Goal: Book appointment/travel/reservation: Book appointment/travel/reservation

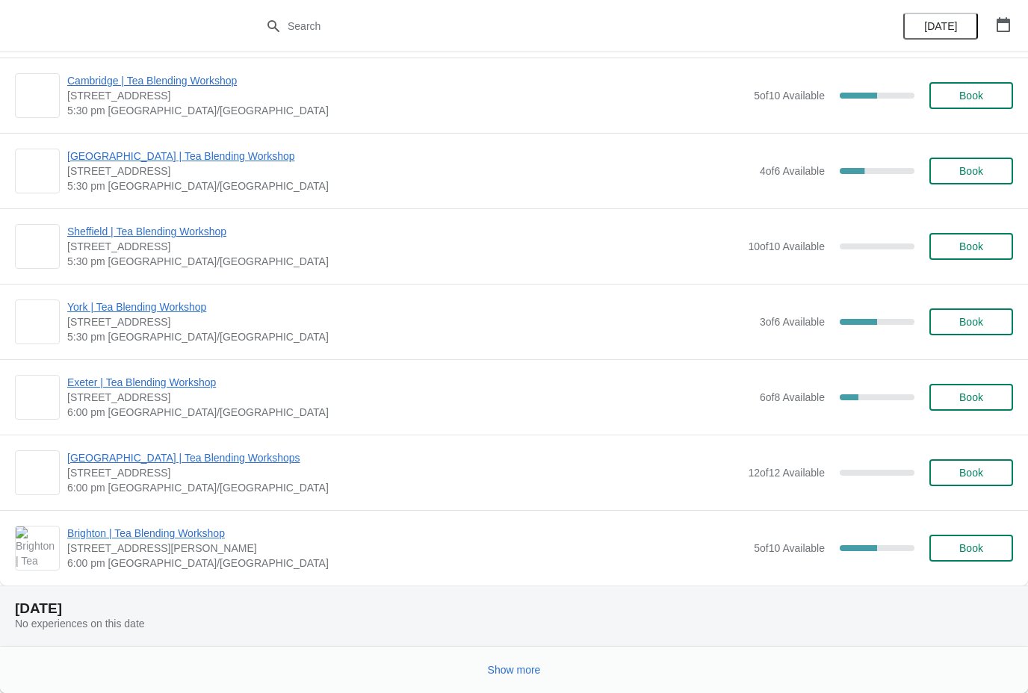
scroll to position [1337, 0]
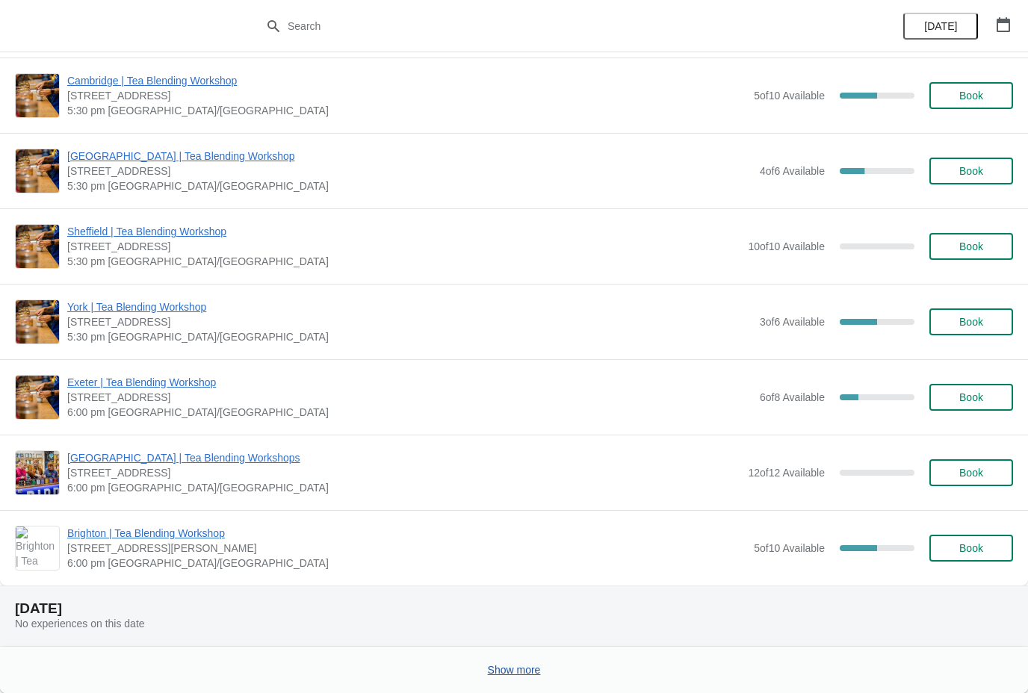
click at [530, 680] on button "Show more" at bounding box center [514, 670] width 65 height 27
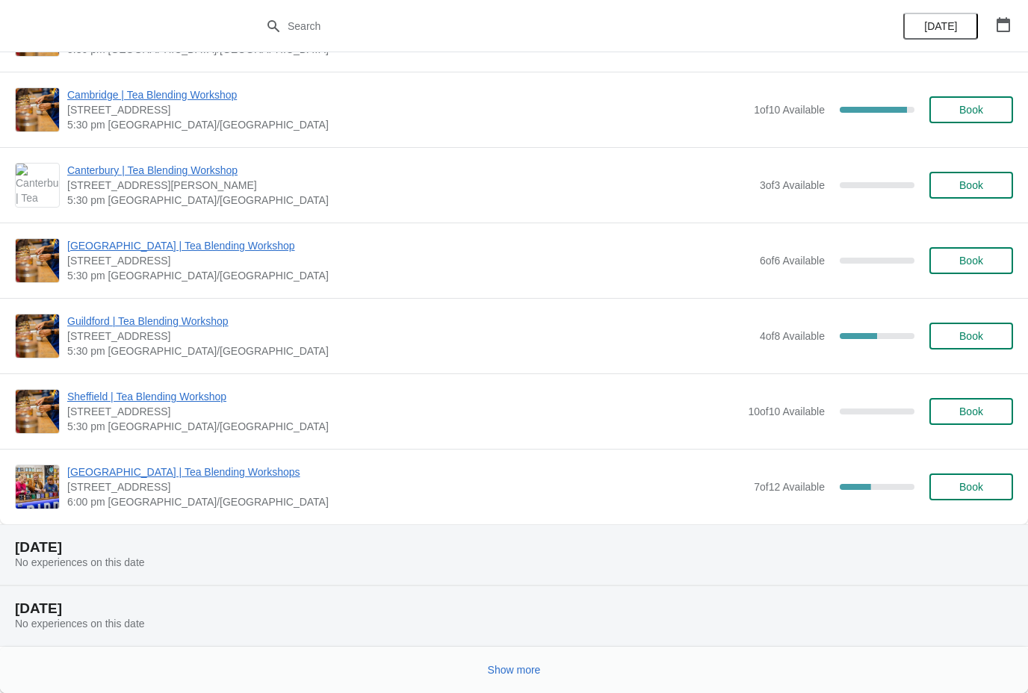
scroll to position [3138, 0]
click at [502, 662] on button "Show more" at bounding box center [514, 670] width 65 height 27
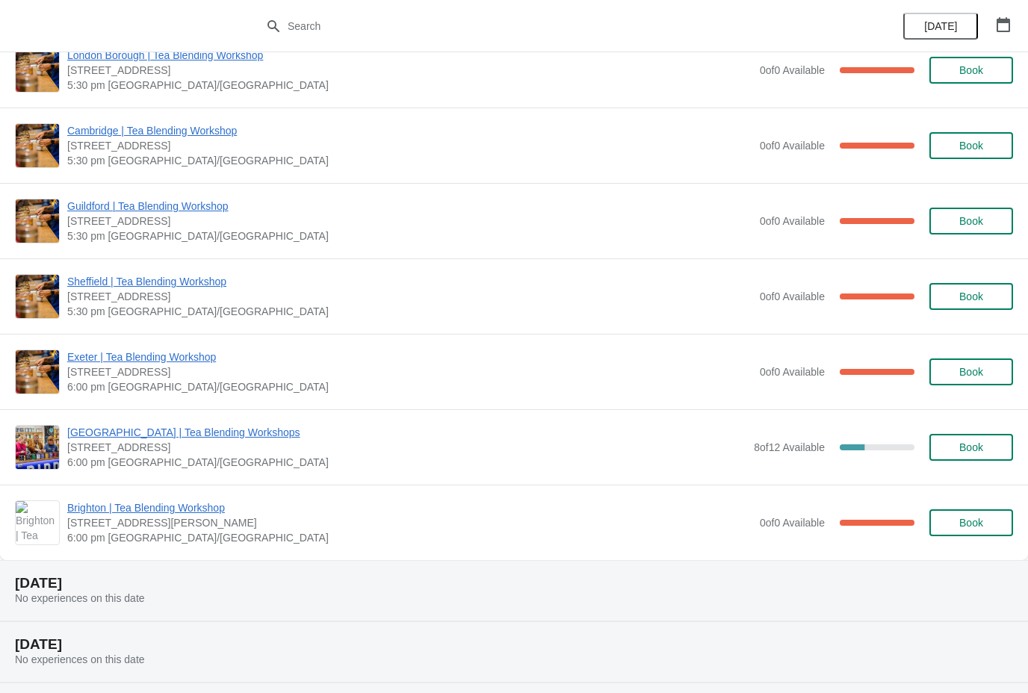
scroll to position [4480, 0]
click at [322, 383] on span "6:00 pm [GEOGRAPHIC_DATA]/[GEOGRAPHIC_DATA]" at bounding box center [409, 387] width 685 height 15
click at [193, 348] on div "[GEOGRAPHIC_DATA] | Tea Blending Workshop [STREET_ADDRESS] 6:00 pm Europe/[GEOG…" at bounding box center [514, 372] width 1028 height 75
click at [190, 367] on span "[STREET_ADDRESS]" at bounding box center [409, 372] width 685 height 15
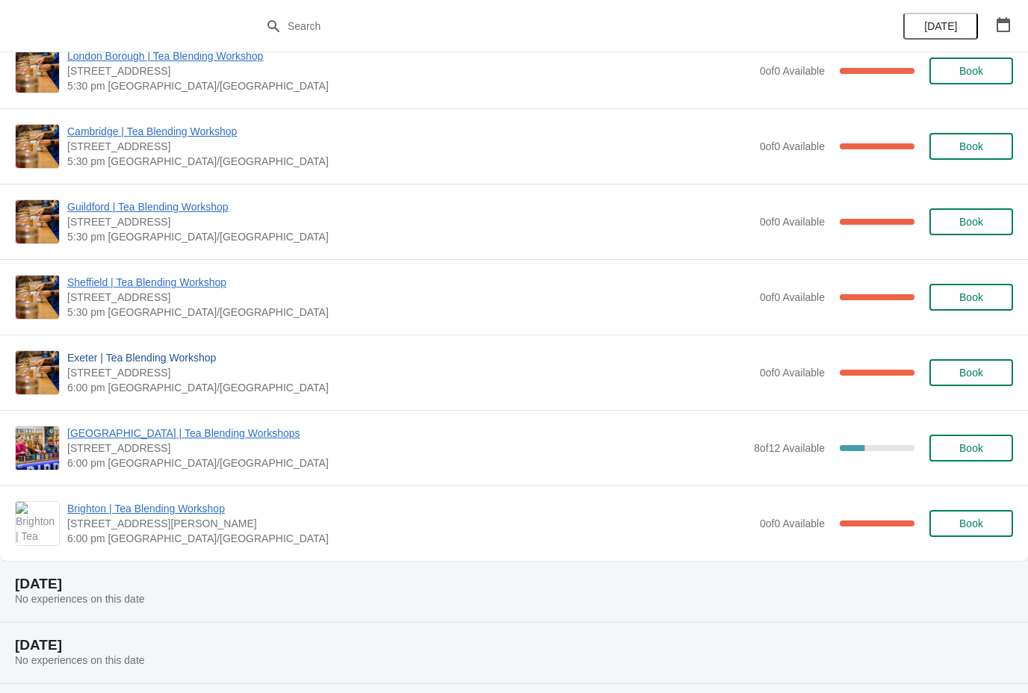
click at [186, 361] on span "Exeter | Tea Blending Workshop" at bounding box center [409, 357] width 685 height 15
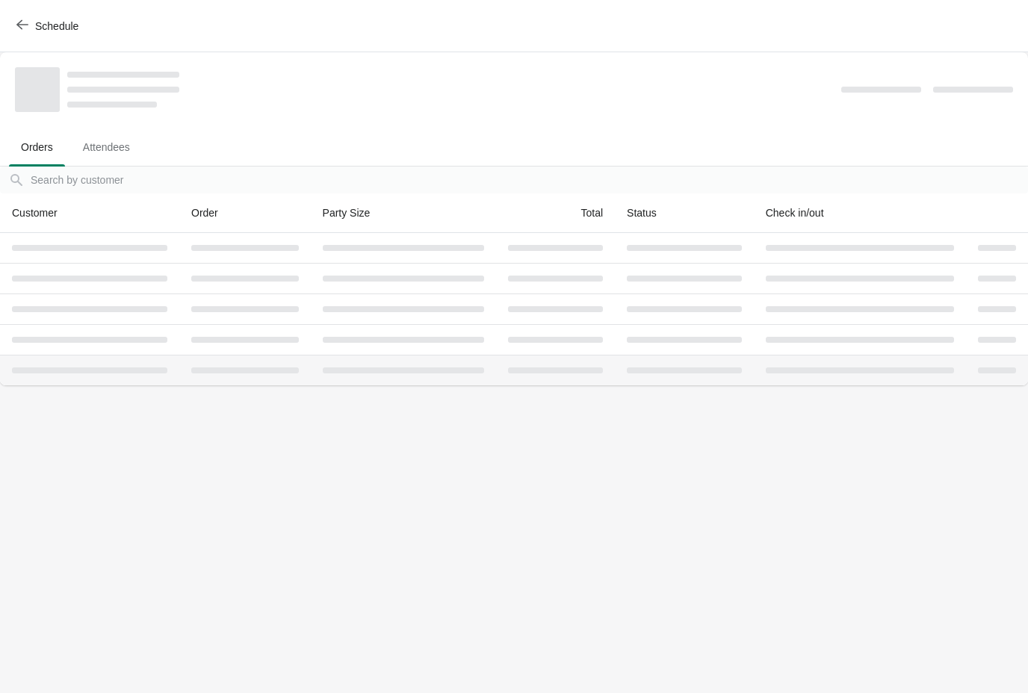
scroll to position [0, 0]
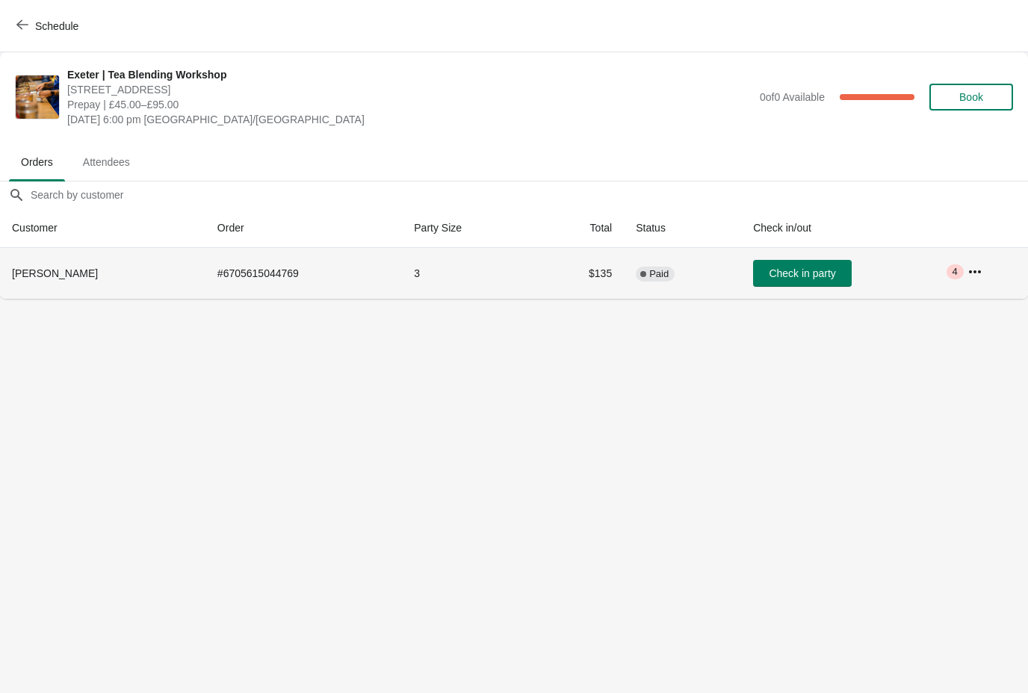
click at [979, 270] on icon "button" at bounding box center [974, 271] width 15 height 15
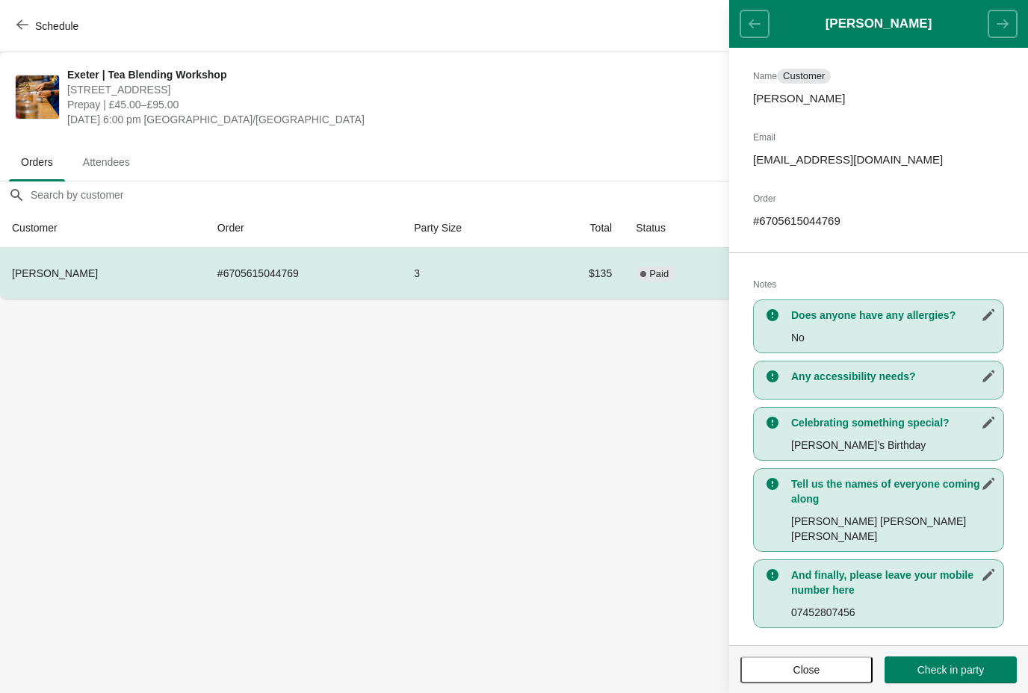
scroll to position [100, 0]
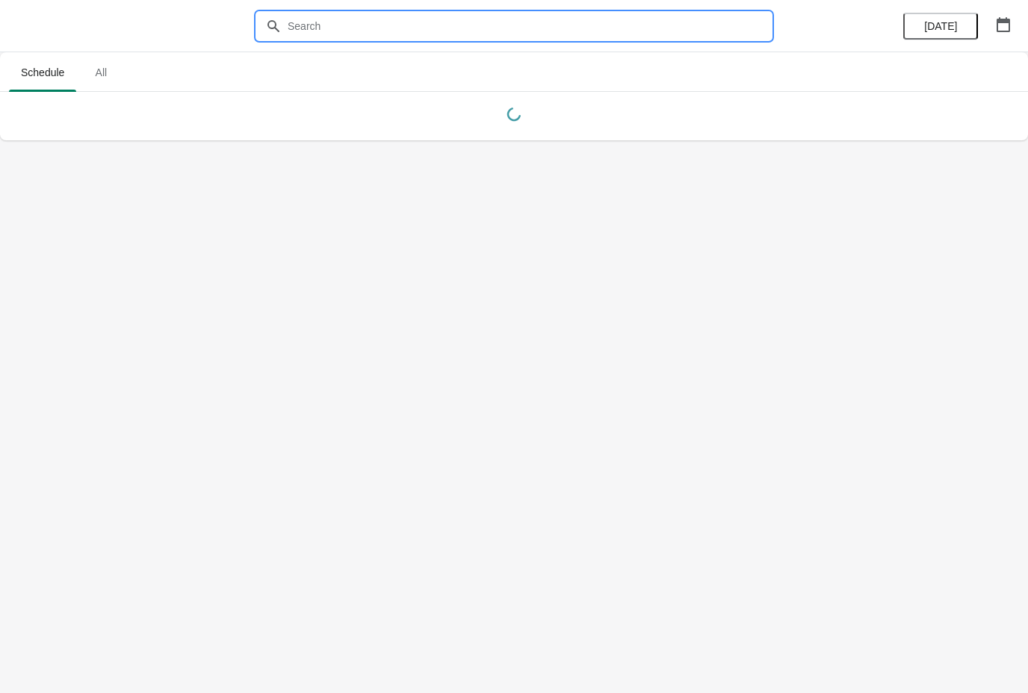
click at [309, 16] on input "text" at bounding box center [529, 26] width 484 height 27
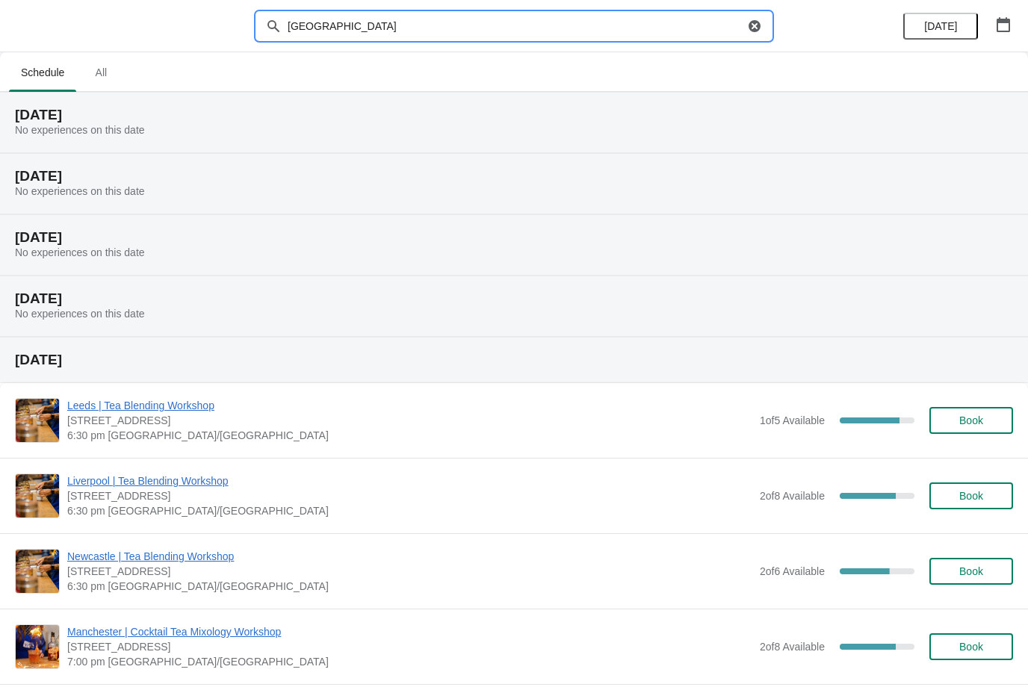
type input "[GEOGRAPHIC_DATA]"
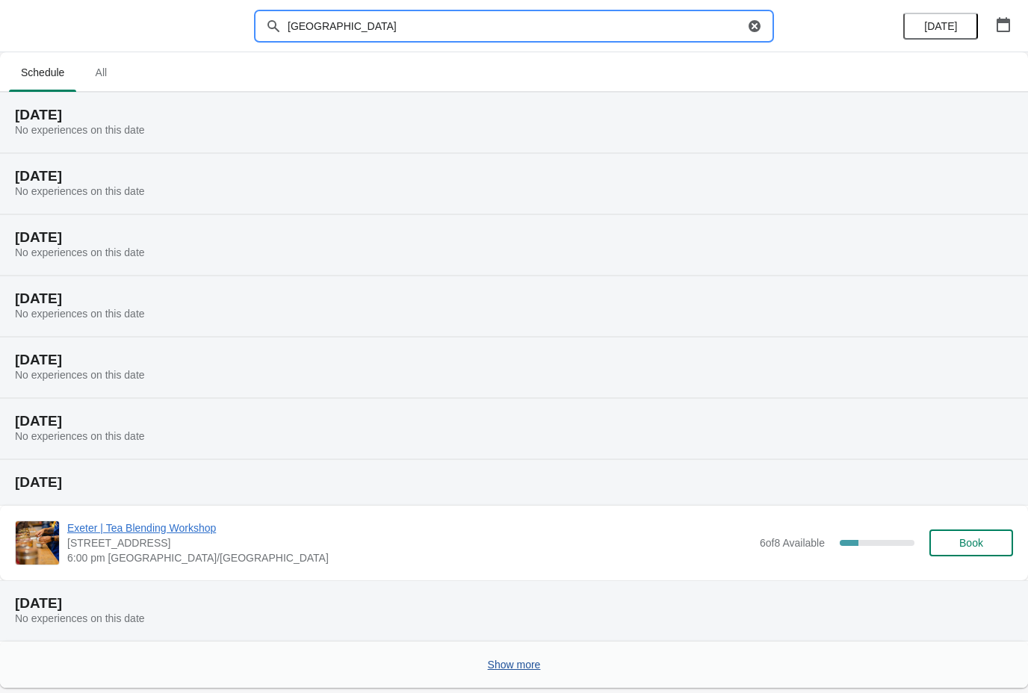
click at [509, 673] on button "Show more" at bounding box center [514, 664] width 65 height 27
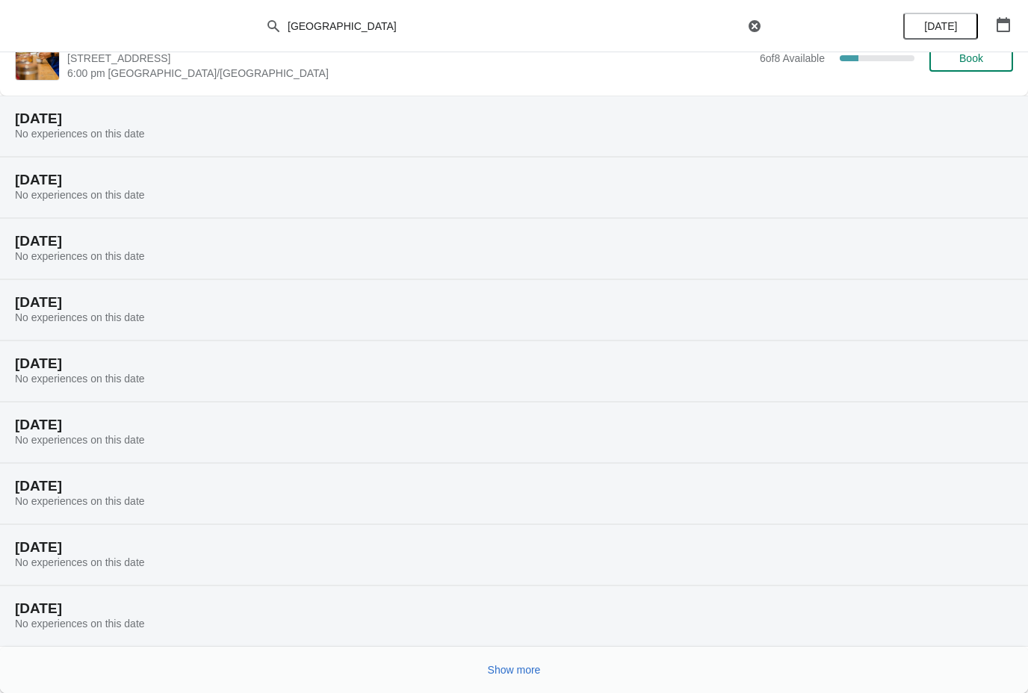
scroll to position [485, 0]
click at [524, 671] on span "Show more" at bounding box center [514, 670] width 53 height 12
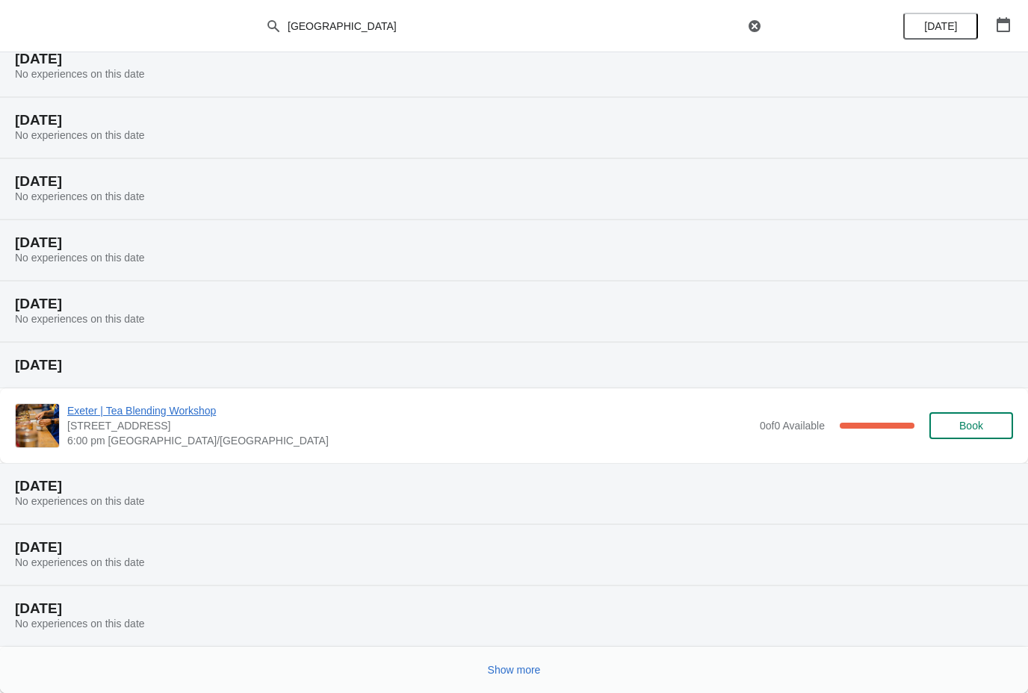
scroll to position [1035, 0]
click at [521, 666] on span "Show more" at bounding box center [514, 670] width 53 height 12
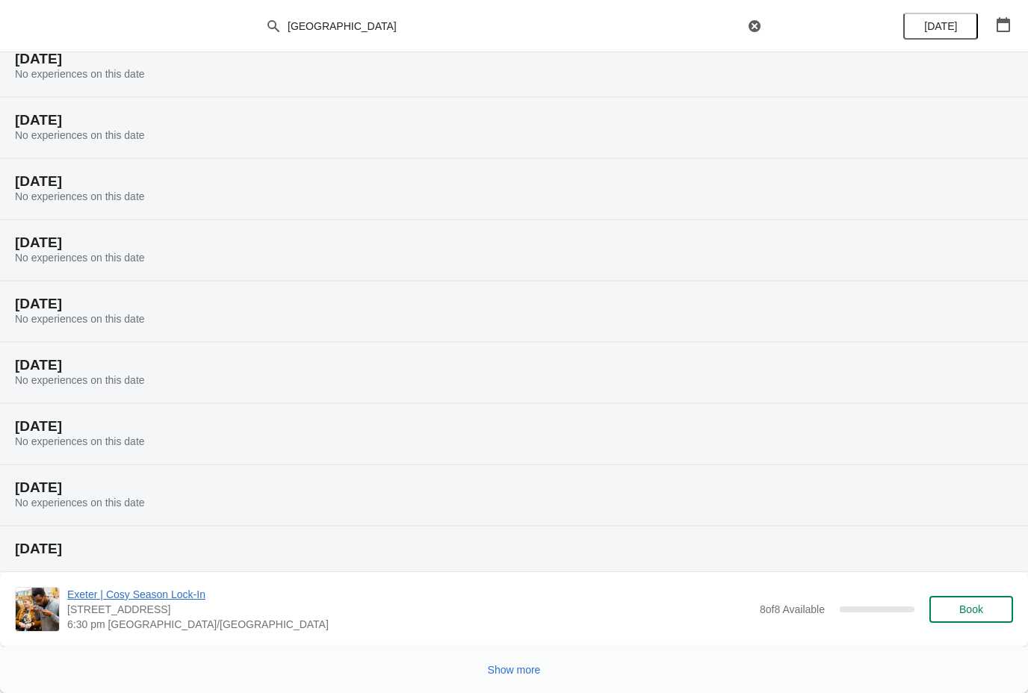
scroll to position [1584, 0]
click at [526, 671] on span "Show more" at bounding box center [514, 670] width 53 height 12
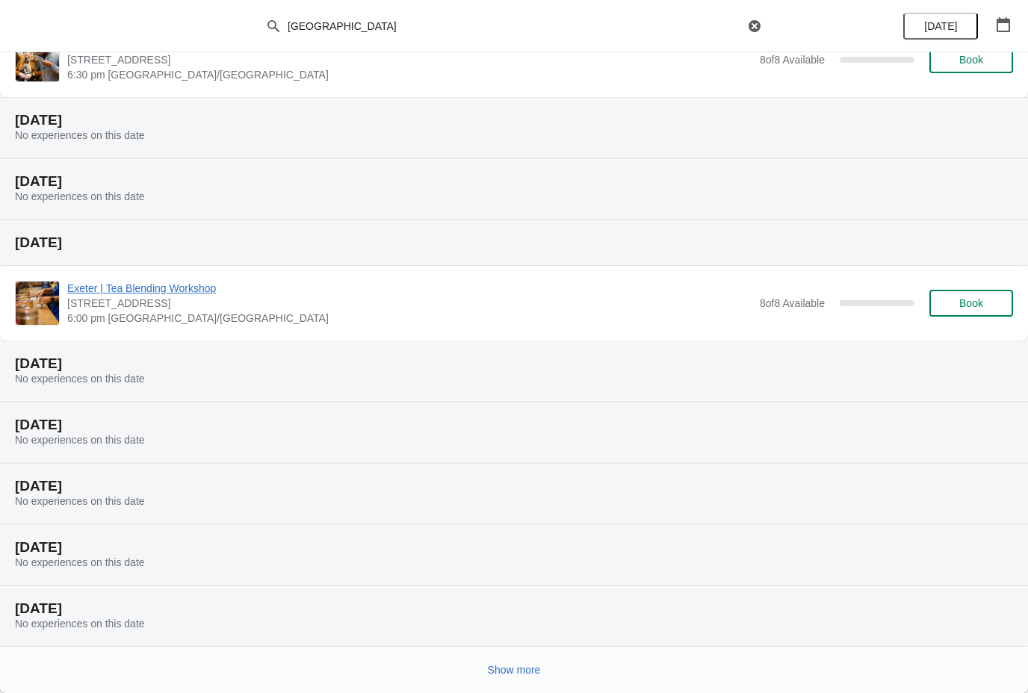
scroll to position [2134, 0]
click at [525, 677] on button "Show more" at bounding box center [514, 670] width 65 height 27
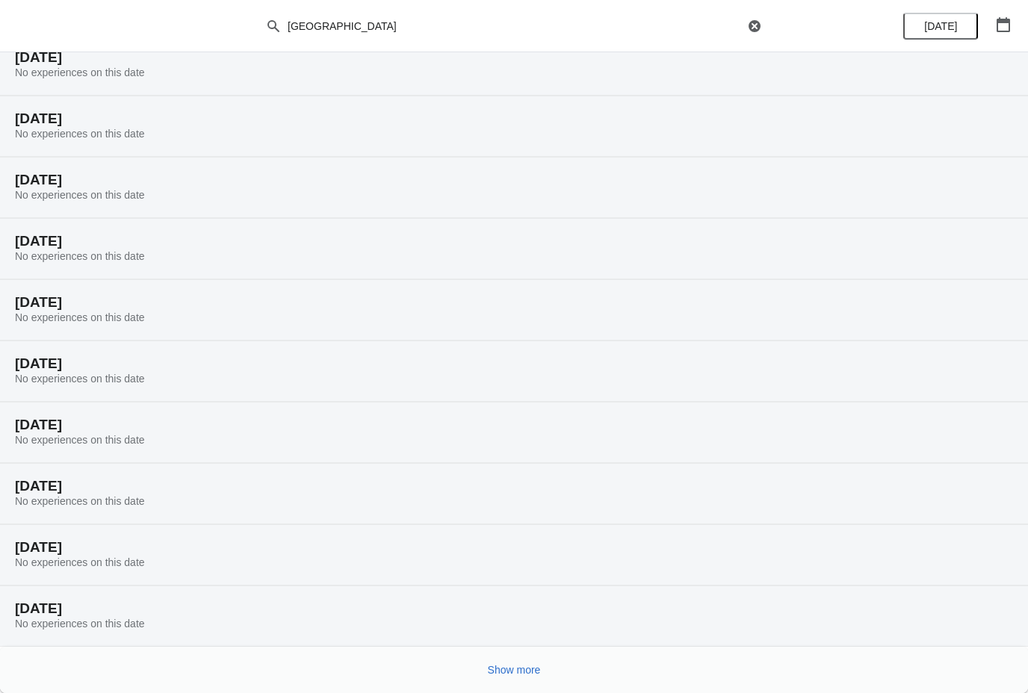
scroll to position [2624, 0]
click at [512, 667] on span "Show more" at bounding box center [514, 670] width 53 height 12
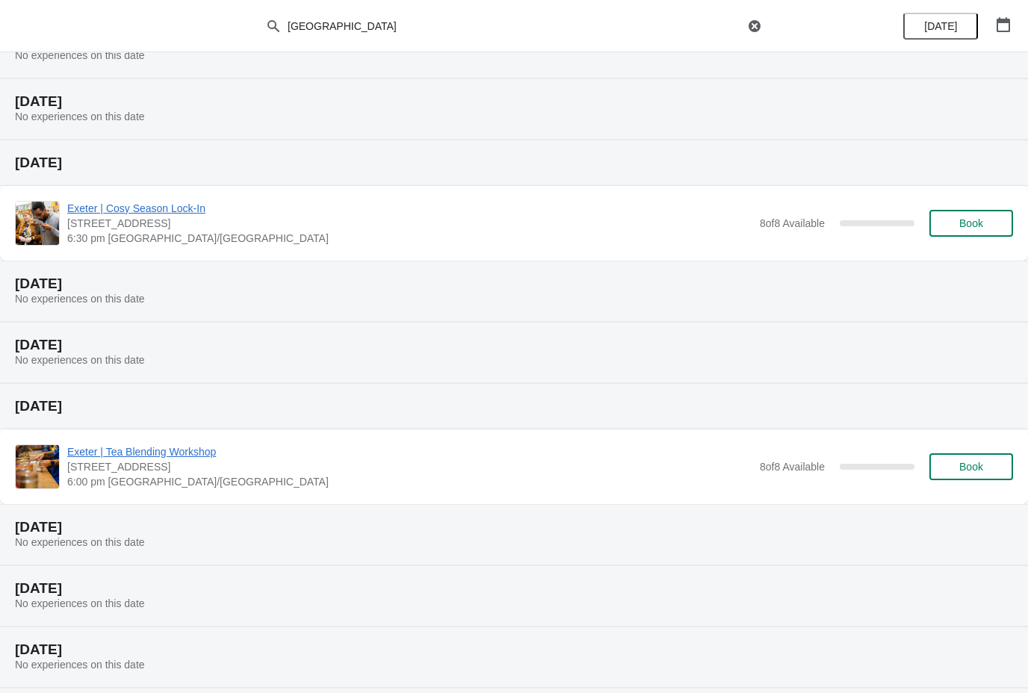
scroll to position [1968, 0]
